Goal: Use online tool/utility: Use online tool/utility

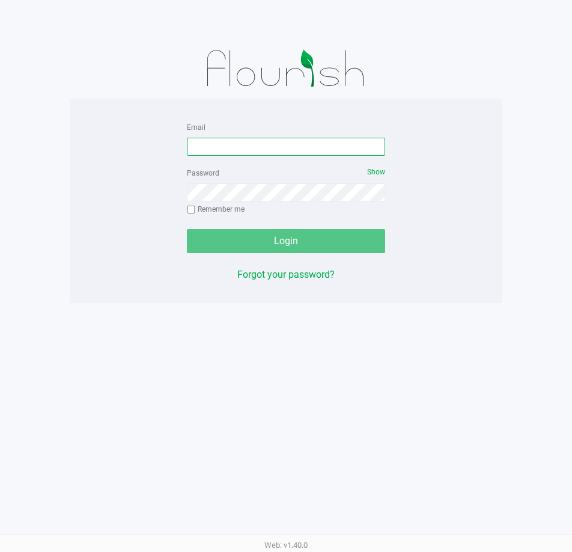
click at [309, 153] on input "Email" at bounding box center [286, 147] width 198 height 18
type input "[PERSON_NAME][EMAIL_ADDRESS][DOMAIN_NAME]"
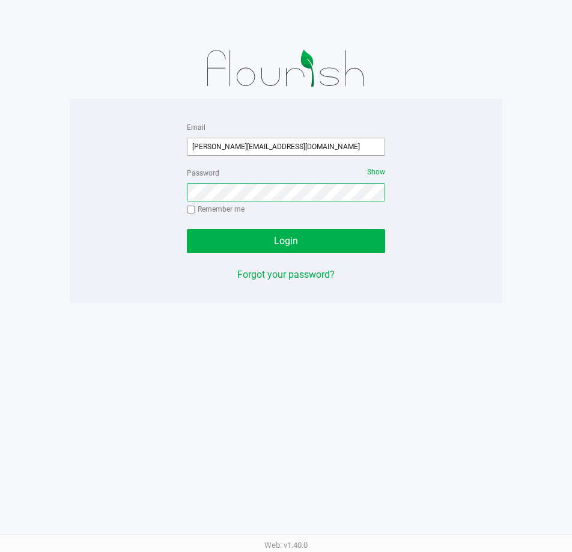
click at [187, 229] on button "Login" at bounding box center [286, 241] width 198 height 24
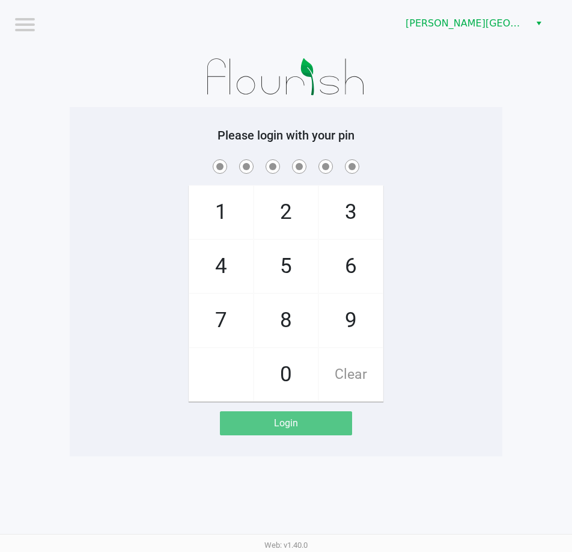
drag, startPoint x: 414, startPoint y: 195, endPoint x: 352, endPoint y: 200, distance: 61.5
click at [414, 195] on div "1 4 7 2 5 8 0 3 6 9 Clear" at bounding box center [286, 279] width 433 height 245
checkbox input "true"
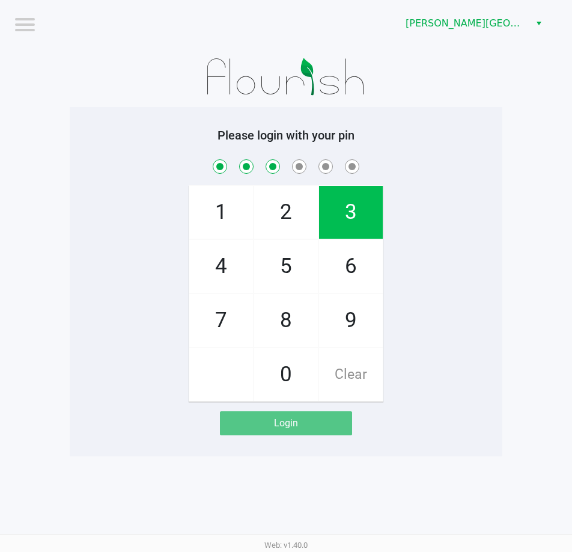
checkbox input "true"
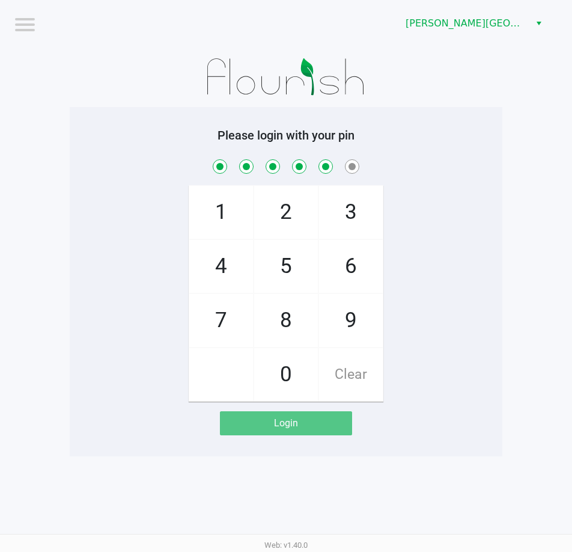
checkbox input "true"
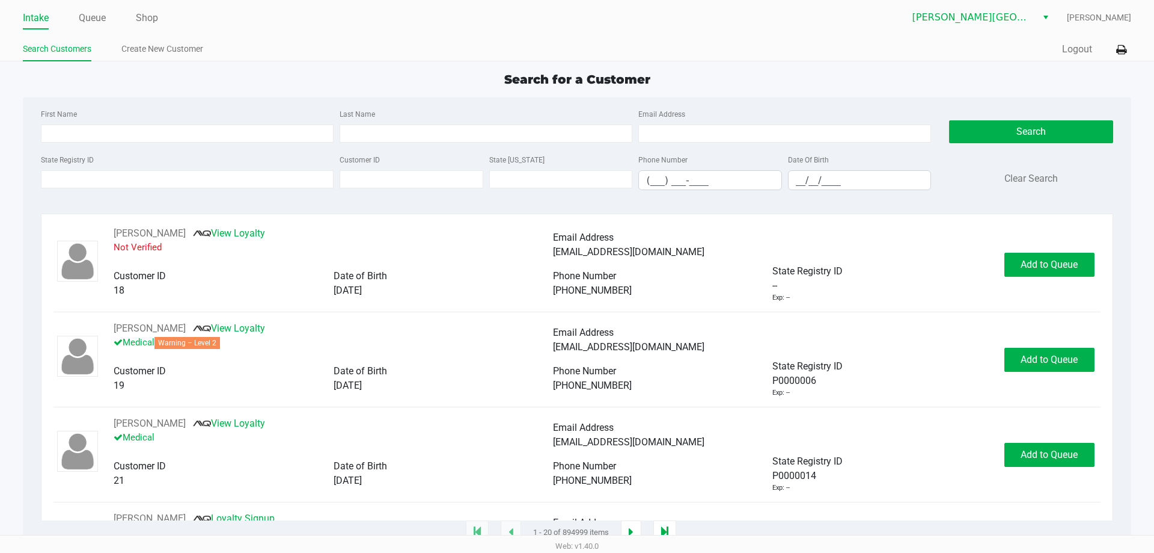
click at [160, 21] on ul "Intake Queue Shop" at bounding box center [300, 18] width 554 height 20
click at [157, 20] on link "Shop" at bounding box center [147, 18] width 22 height 17
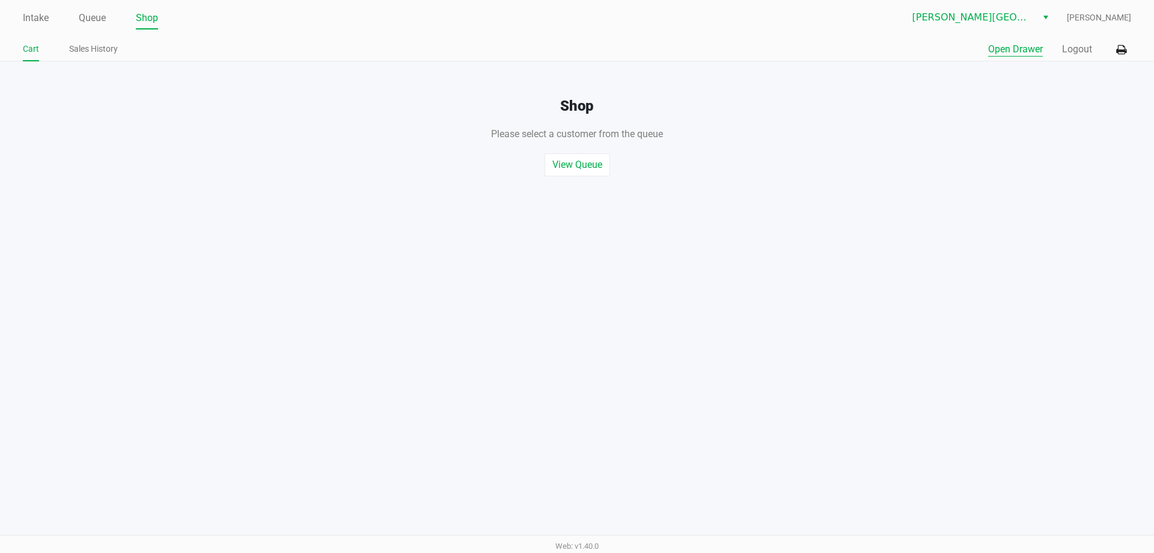
click at [1012, 50] on button "Open Drawer" at bounding box center [1015, 49] width 55 height 14
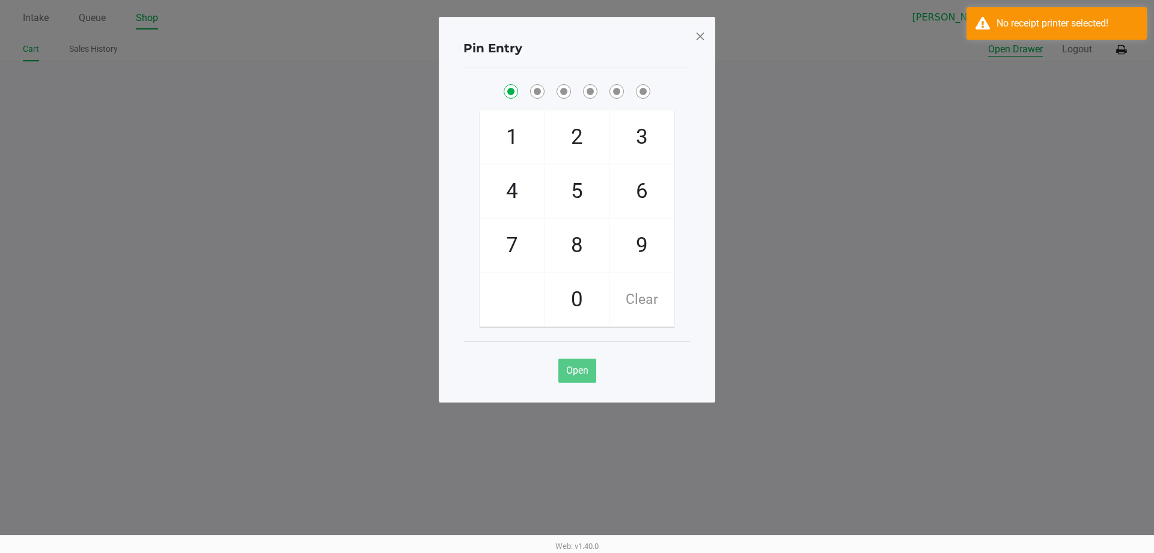
checkbox input "true"
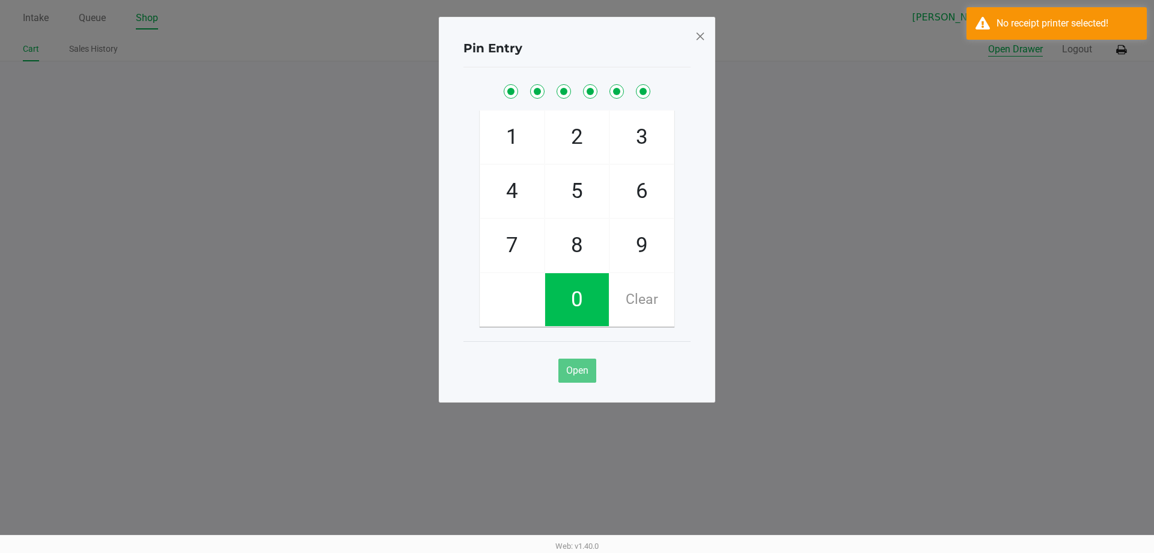
checkbox input "true"
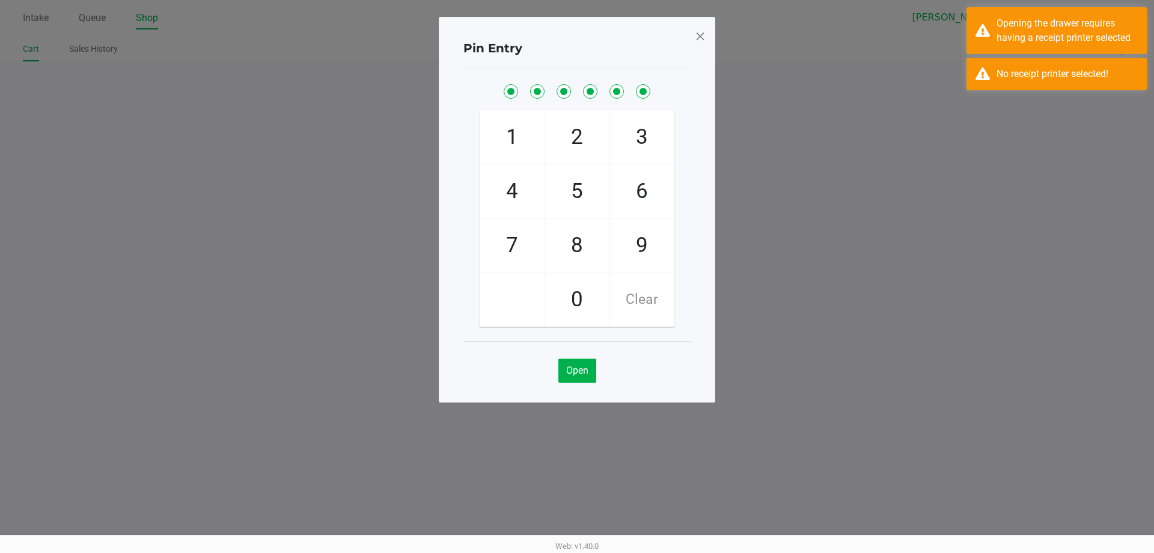
click at [704, 38] on span at bounding box center [700, 35] width 11 height 19
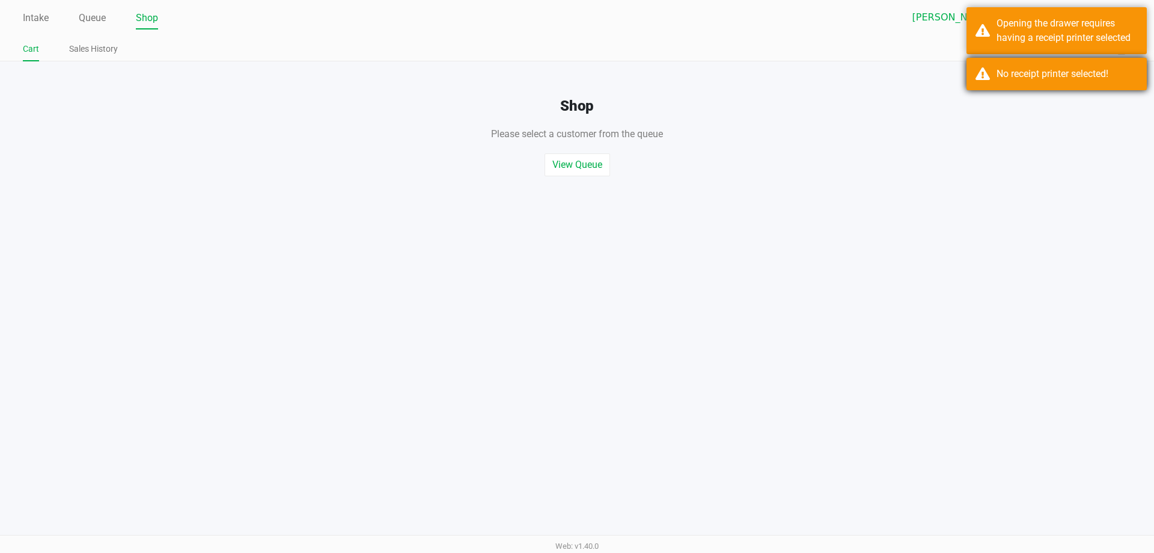
click at [993, 63] on div "No receipt printer selected!" at bounding box center [1057, 74] width 180 height 32
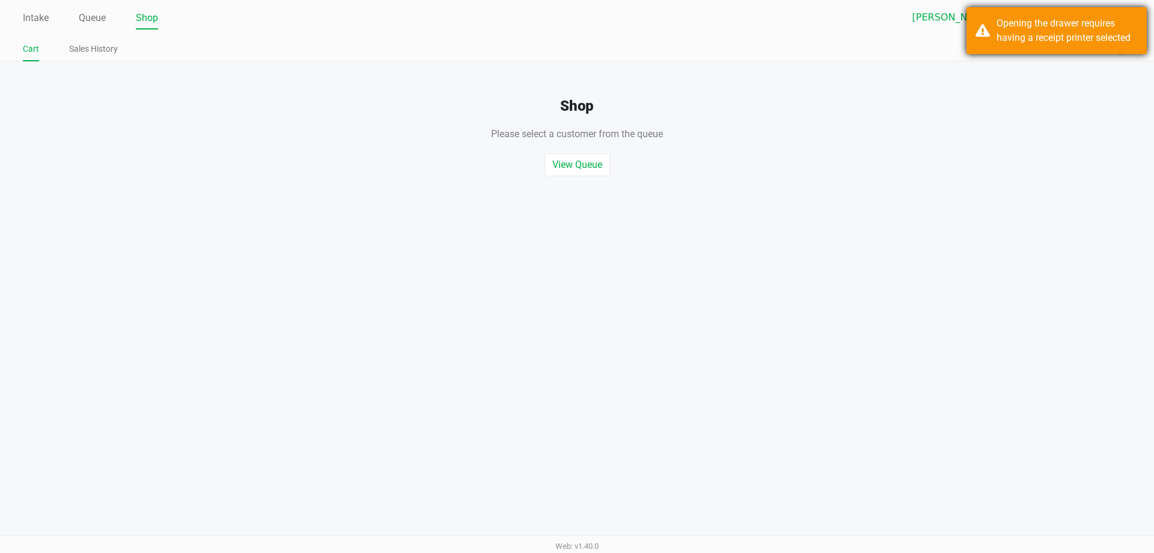
click at [1009, 43] on div "Opening the drawer requires having a receipt printer selected" at bounding box center [1067, 30] width 141 height 29
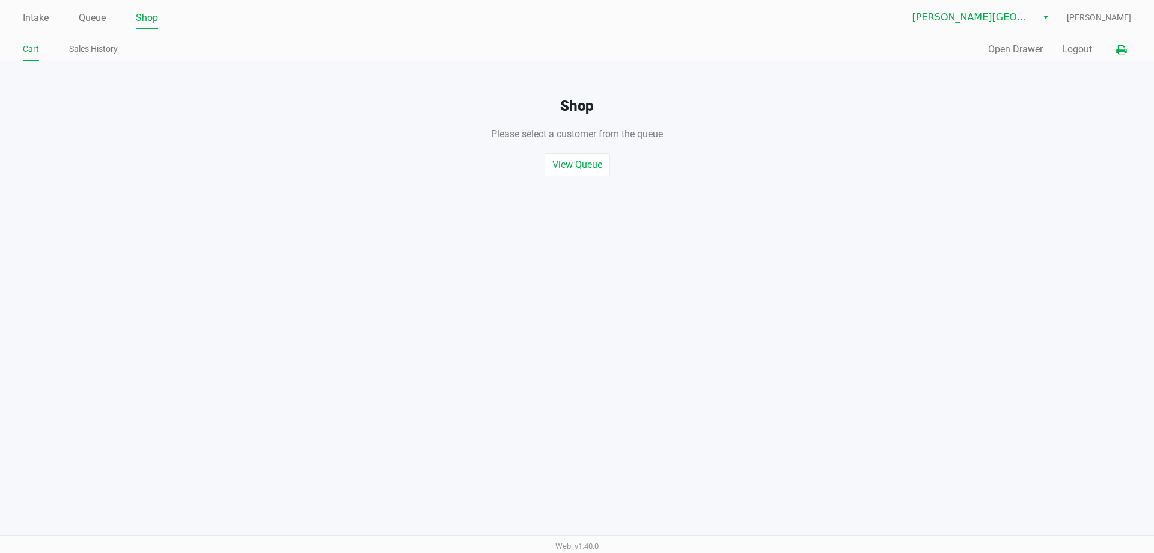
click at [1119, 52] on icon at bounding box center [1121, 50] width 10 height 8
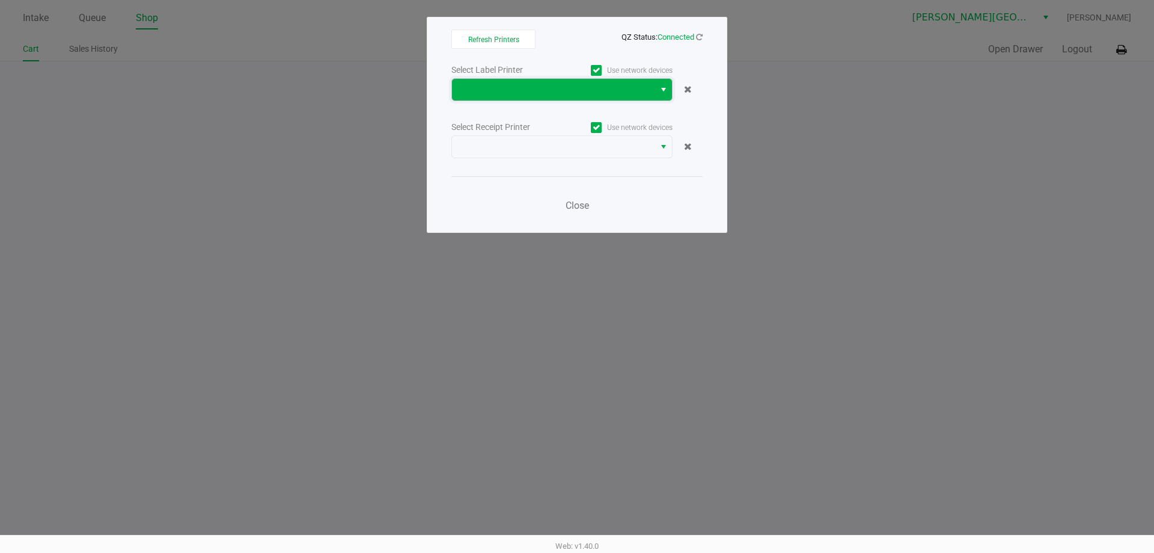
click at [624, 98] on span at bounding box center [553, 90] width 203 height 22
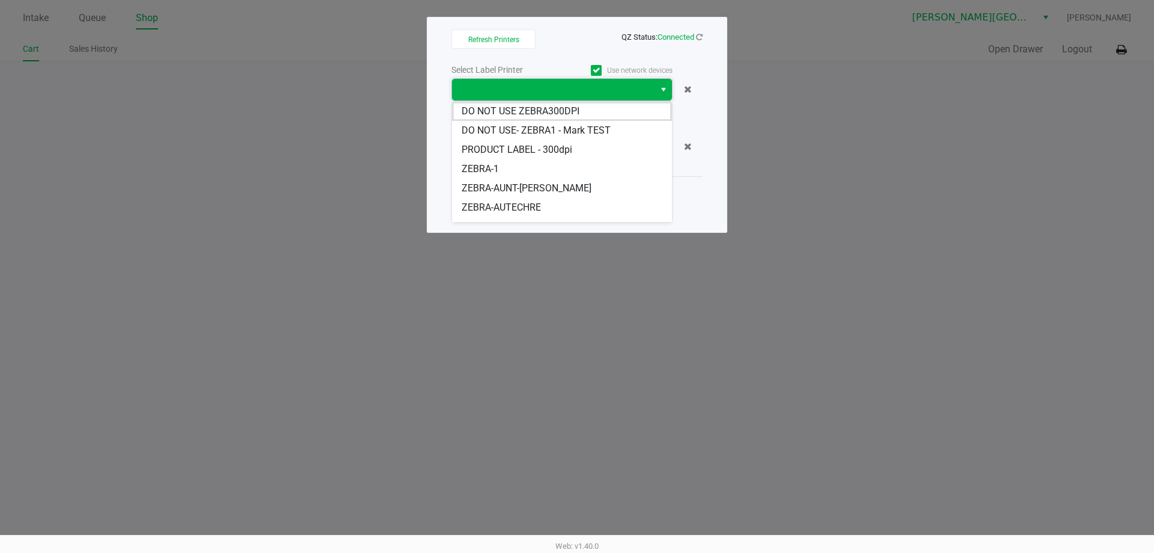
click at [624, 98] on span at bounding box center [553, 90] width 203 height 22
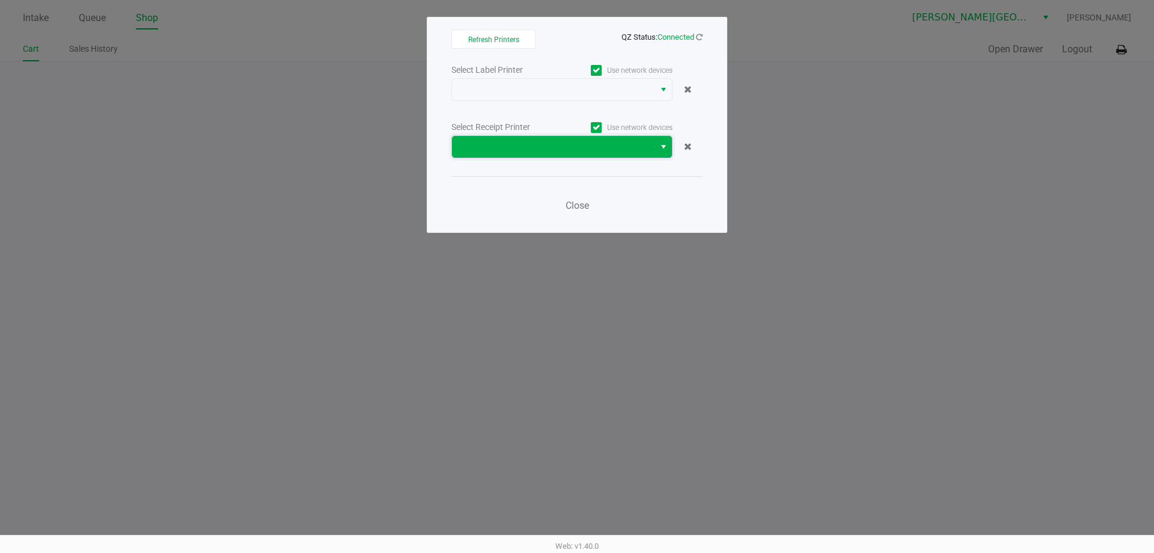
click at [626, 141] on span at bounding box center [553, 146] width 188 height 14
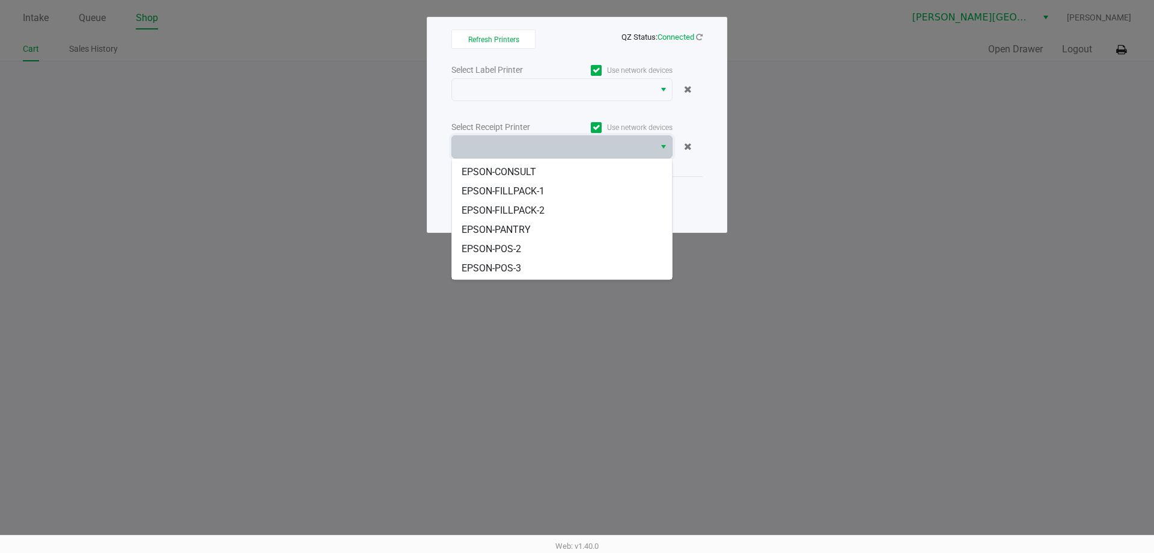
scroll to position [111, 0]
click at [586, 272] on li "EPSON-POS-4" at bounding box center [562, 269] width 220 height 19
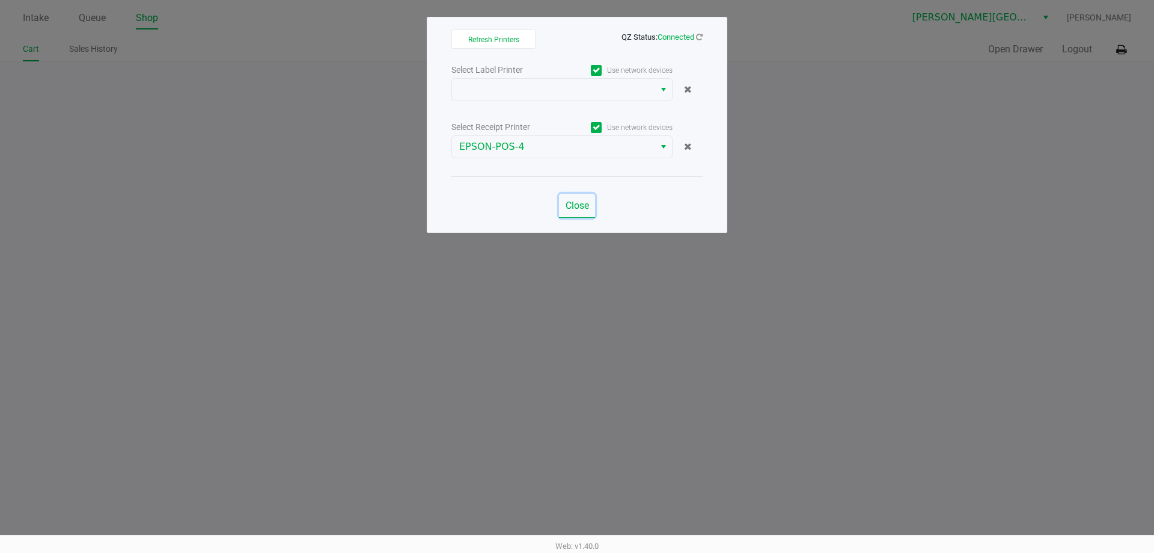
drag, startPoint x: 583, startPoint y: 210, endPoint x: 606, endPoint y: 200, distance: 25.8
click at [582, 210] on span "Close" at bounding box center [577, 205] width 23 height 11
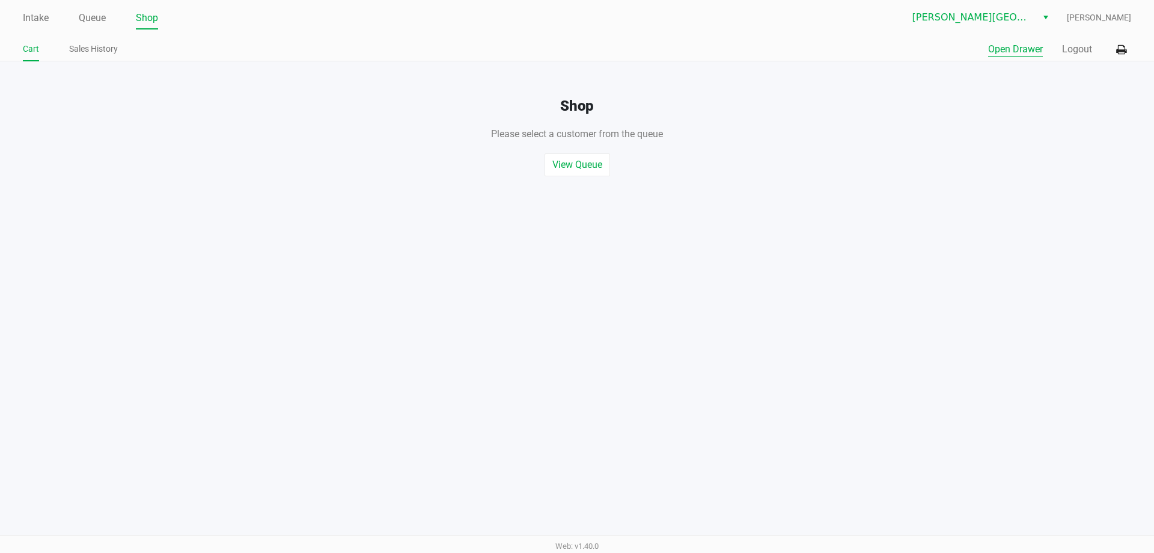
click at [997, 53] on button "Open Drawer" at bounding box center [1015, 49] width 55 height 14
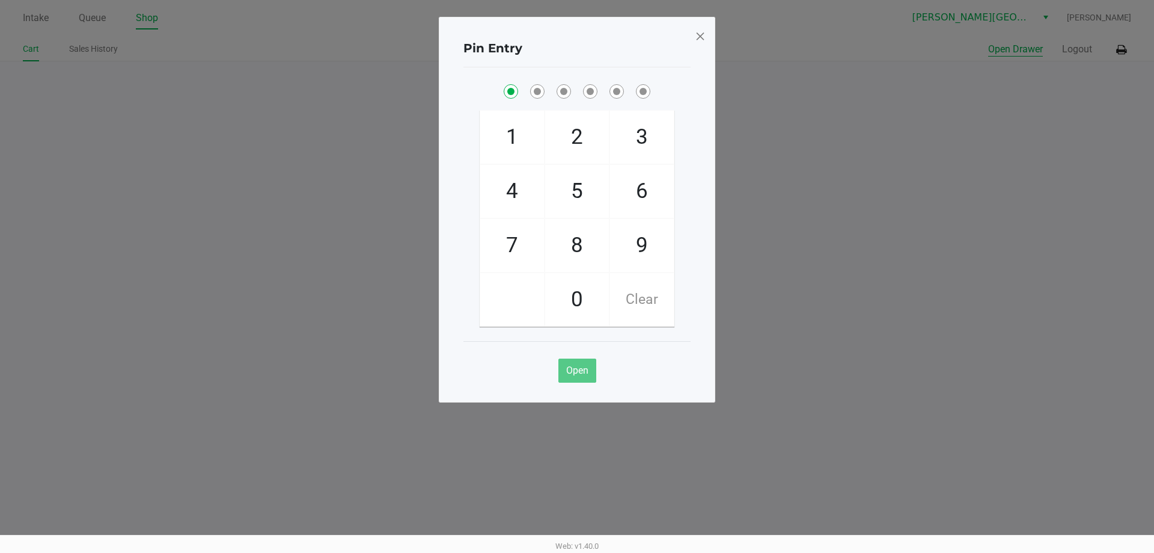
checkbox input "true"
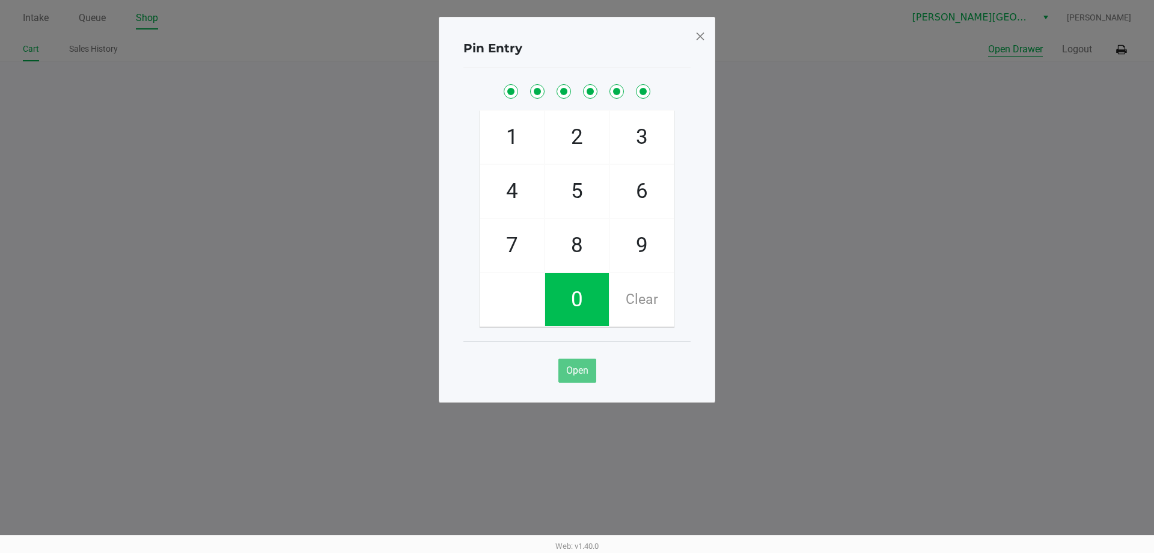
checkbox input "true"
